Goal: Find specific page/section: Find specific page/section

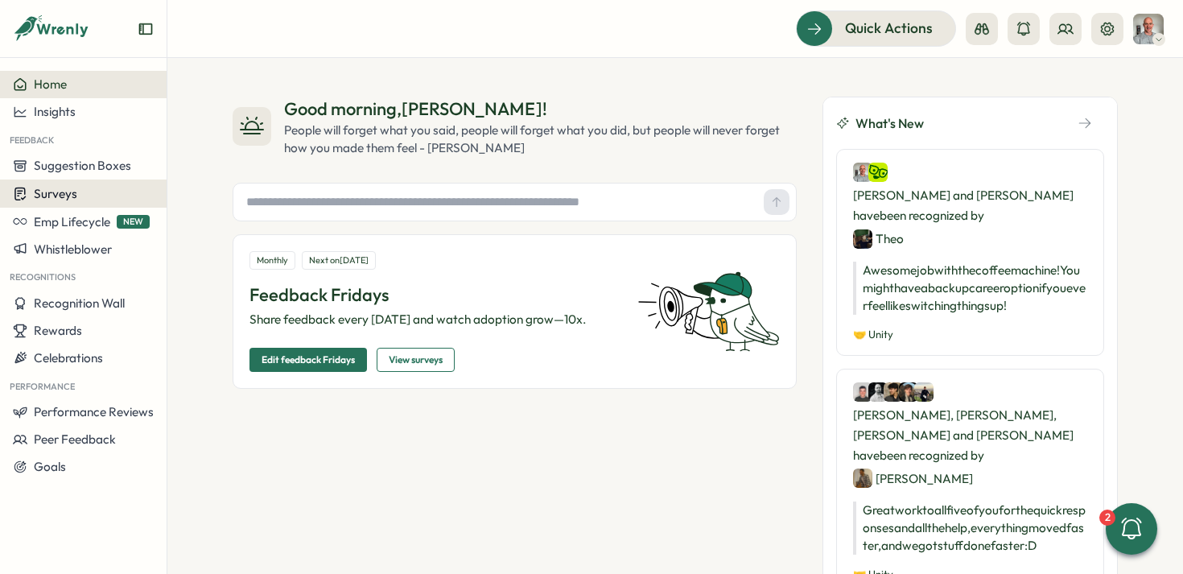
click at [71, 192] on span "Surveys" at bounding box center [55, 193] width 43 height 15
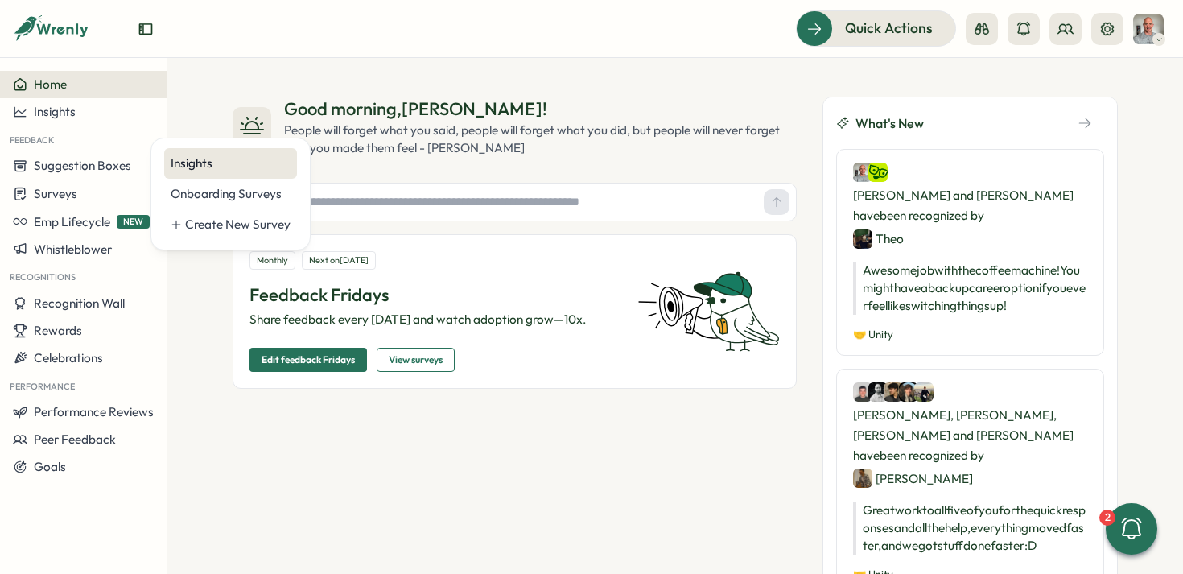
click at [186, 170] on div "Insights" at bounding box center [231, 164] width 120 height 18
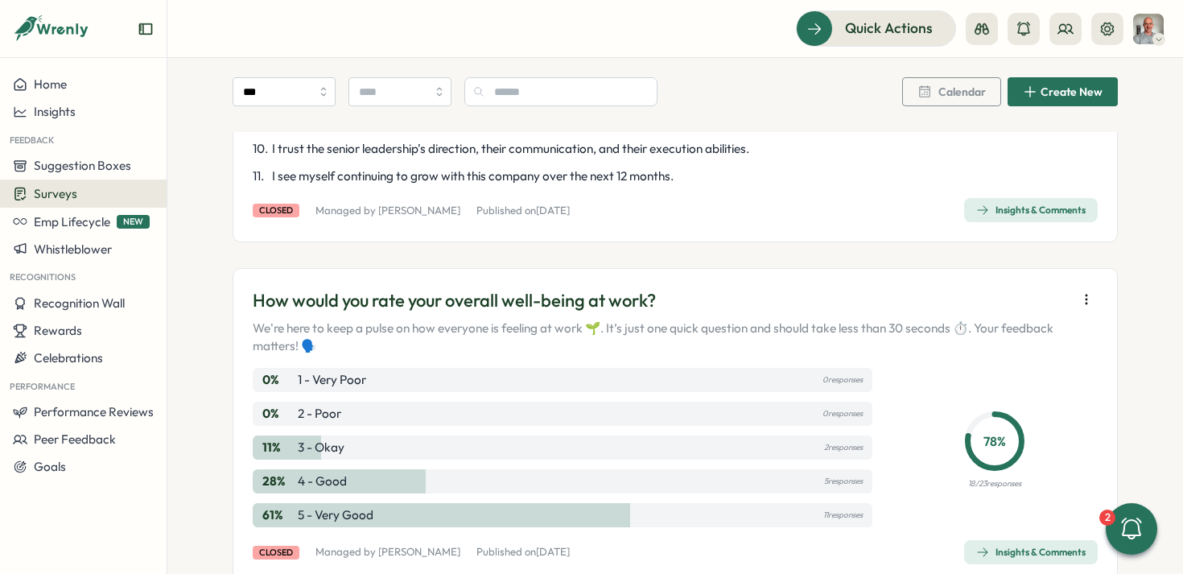
scroll to position [1442, 0]
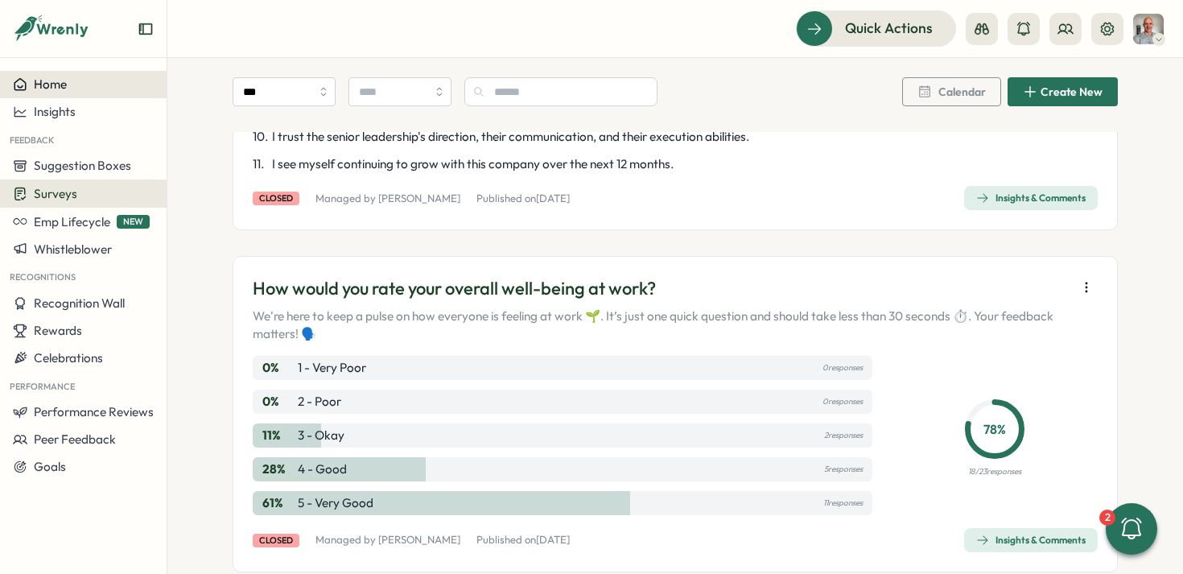
click at [50, 93] on button "Home" at bounding box center [83, 84] width 167 height 27
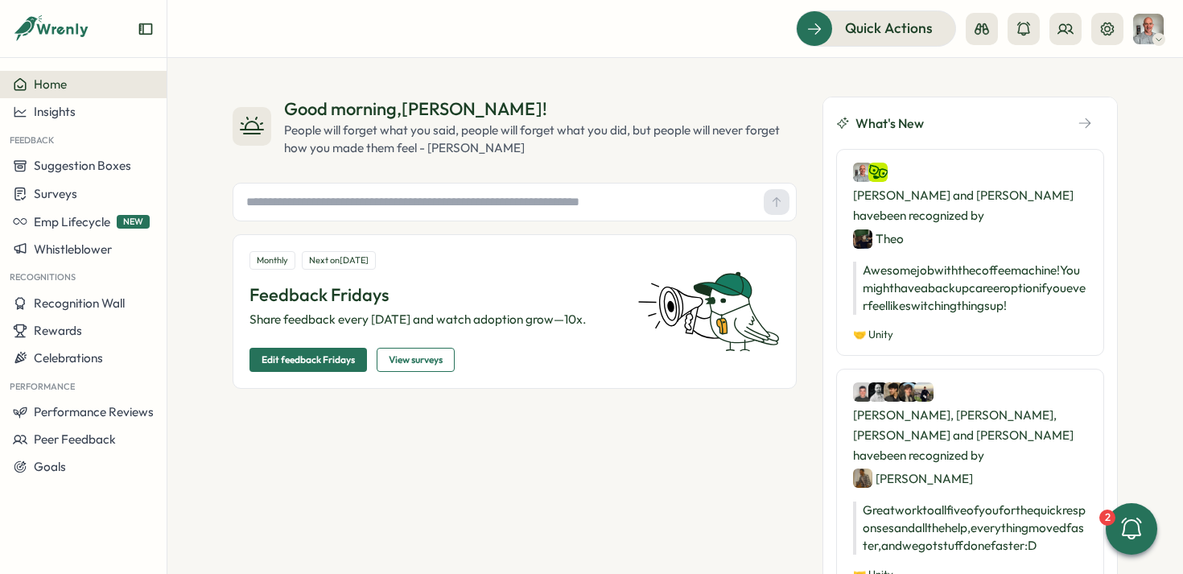
click at [417, 365] on span "View surveys" at bounding box center [416, 359] width 54 height 23
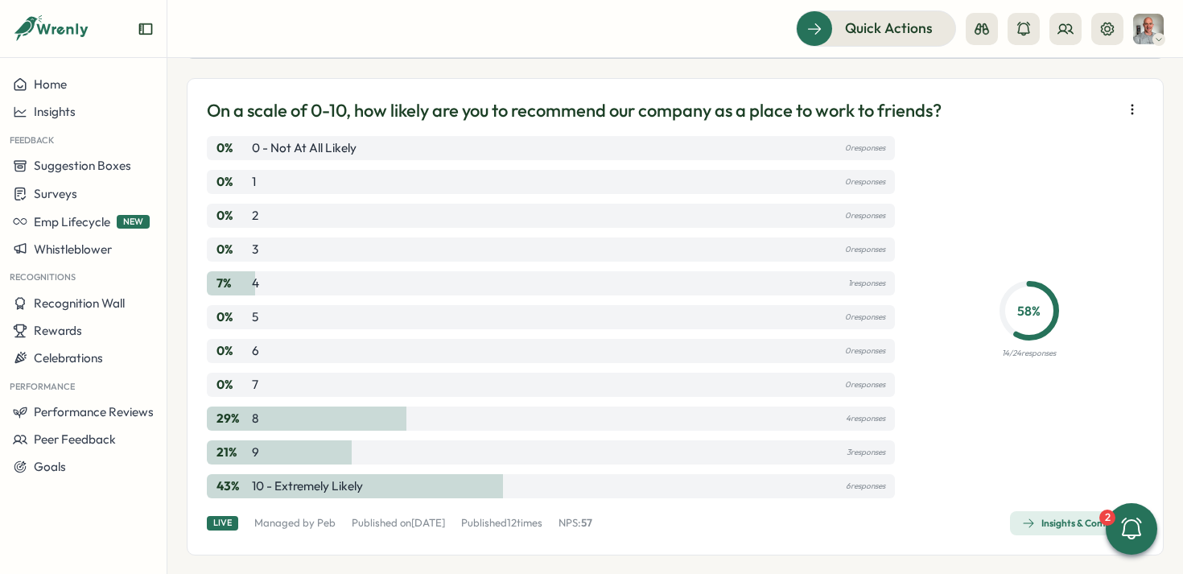
scroll to position [102, 0]
click at [1124, 107] on icon "button" at bounding box center [1132, 109] width 16 height 16
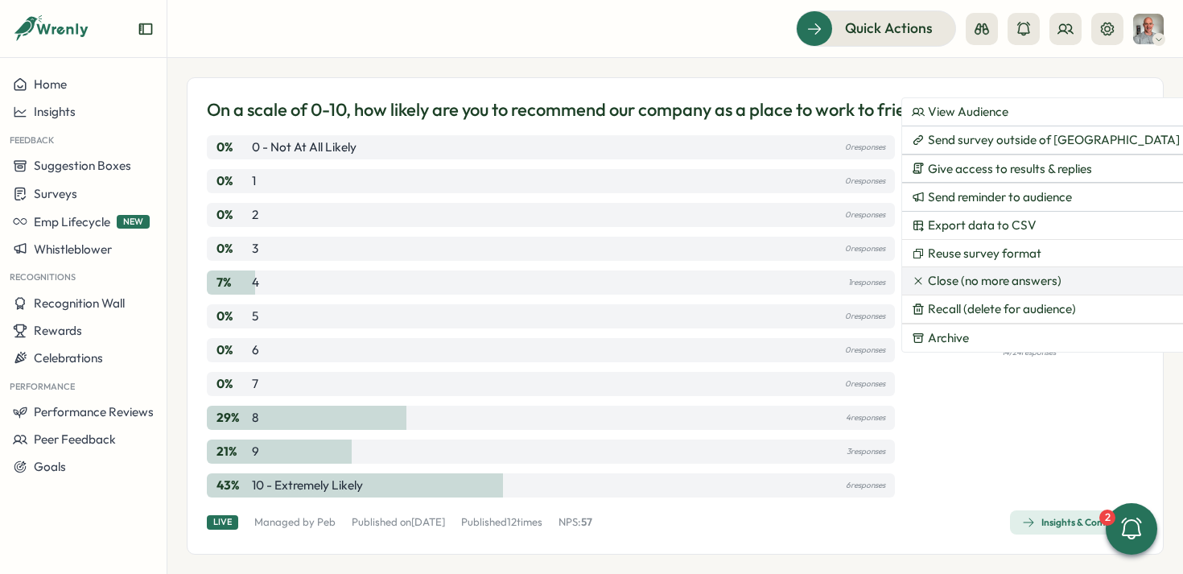
click at [973, 279] on span "Close (no more answers)" at bounding box center [995, 281] width 134 height 14
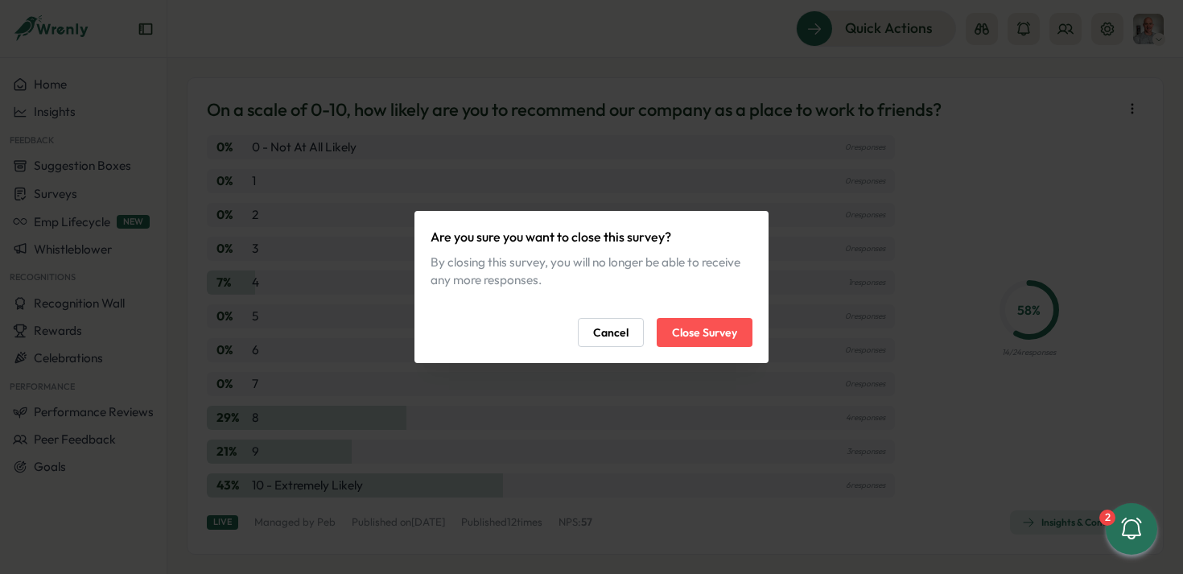
click at [740, 332] on button "Close Survey" at bounding box center [705, 332] width 96 height 29
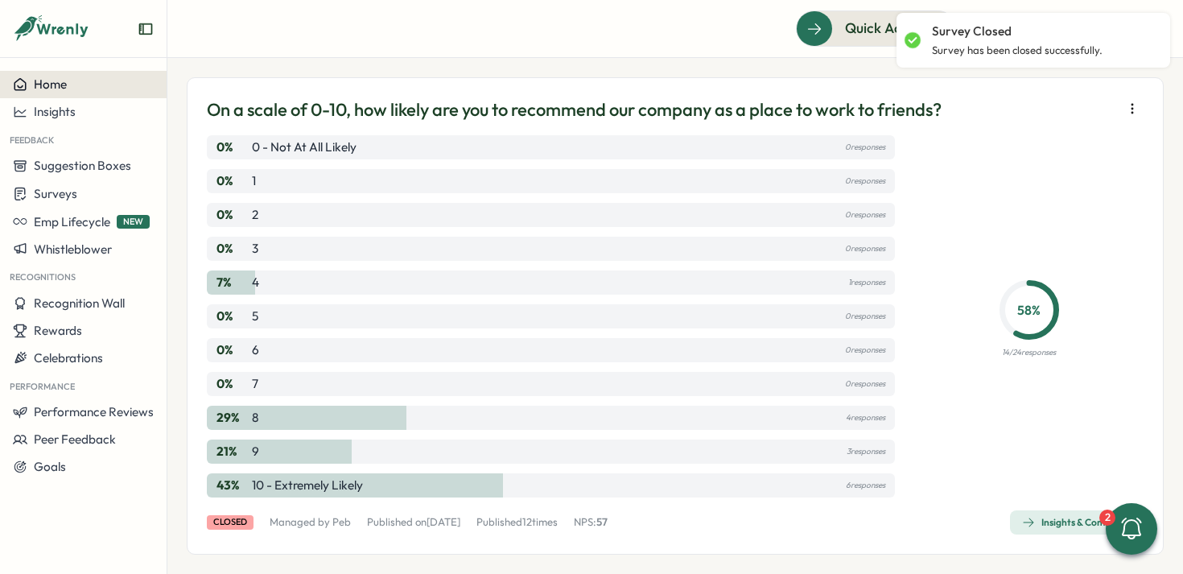
click at [48, 84] on span "Home" at bounding box center [50, 83] width 33 height 15
